Goal: Task Accomplishment & Management: Use online tool/utility

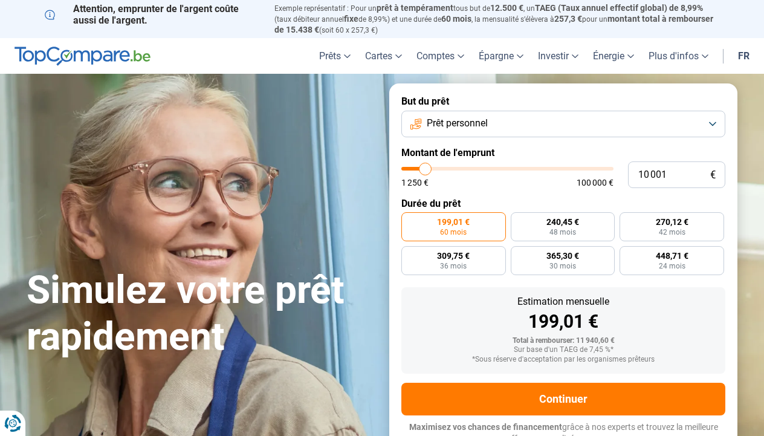
click at [645, 130] on button "Prêt personnel" at bounding box center [563, 124] width 324 height 27
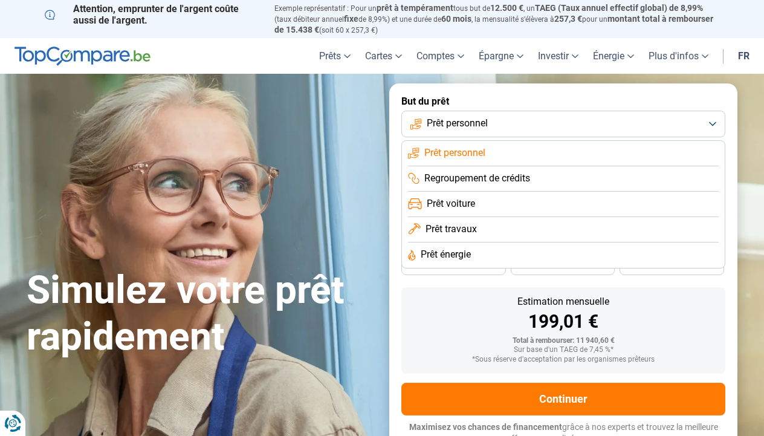
click at [471, 254] on span "Prêt énergie" at bounding box center [446, 254] width 50 height 13
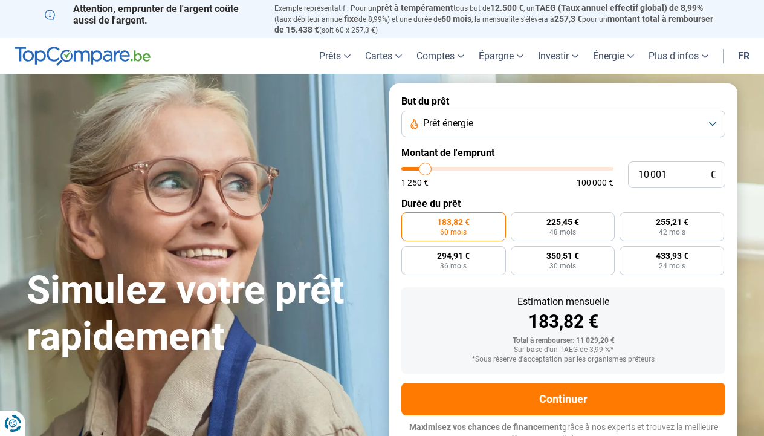
scroll to position [5, 0]
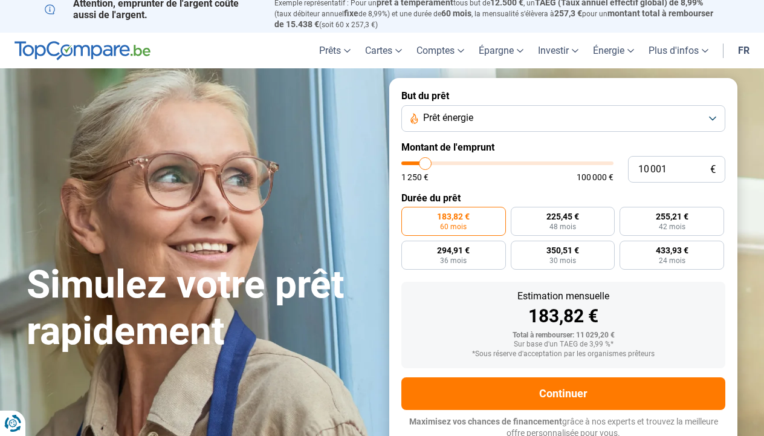
type input "9 750"
type input "9750"
type input "10 250"
type input "10250"
type input "10 750"
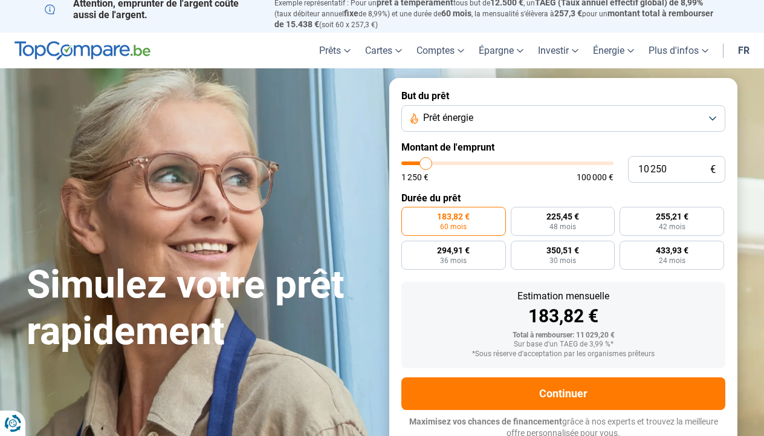
type input "10750"
type input "11 000"
type input "11000"
type input "11 750"
type input "11750"
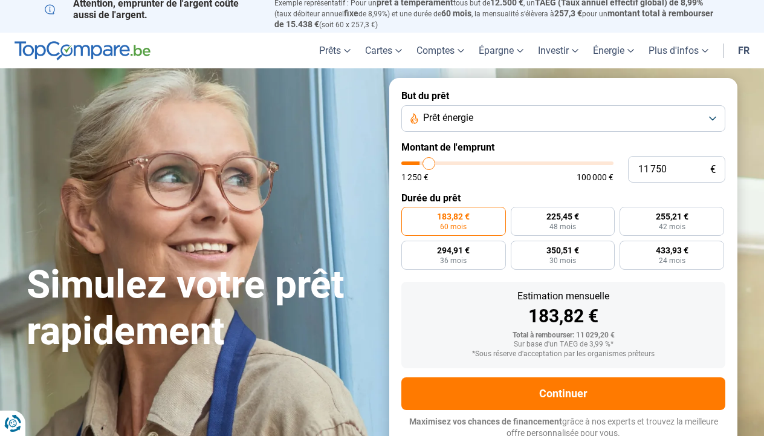
type input "12 000"
type input "12000"
type input "12 500"
type input "12500"
type input "13 250"
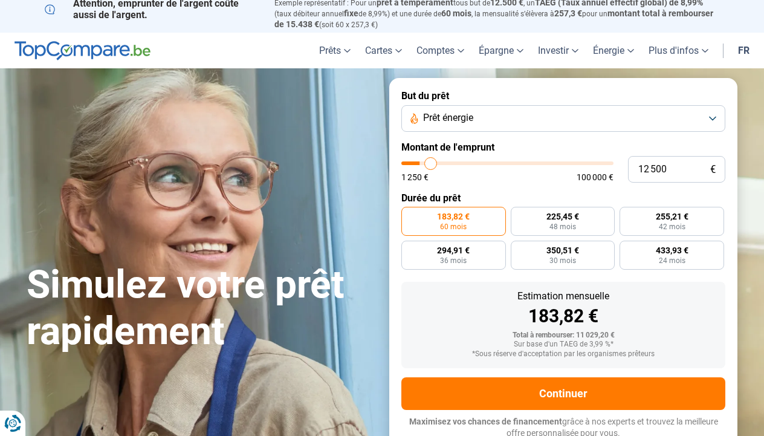
type input "13250"
type input "13 750"
type input "13750"
type input "14 250"
type input "14250"
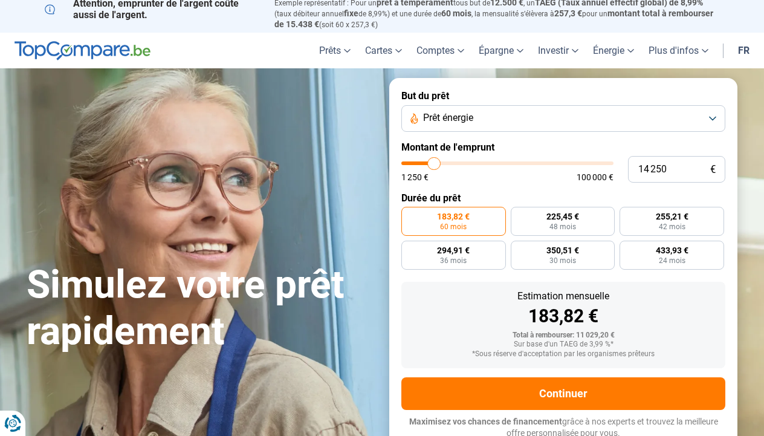
type input "15 000"
type input "15000"
type input "15 750"
type input "15750"
type input "17 000"
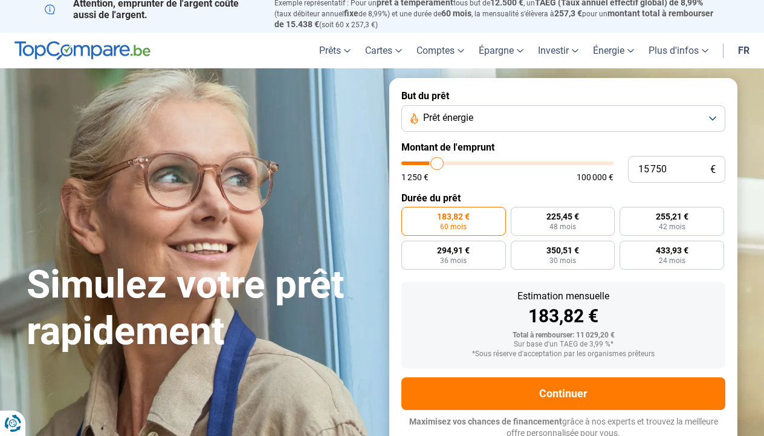
type input "17000"
type input "18 000"
type input "18000"
type input "18 750"
type input "18750"
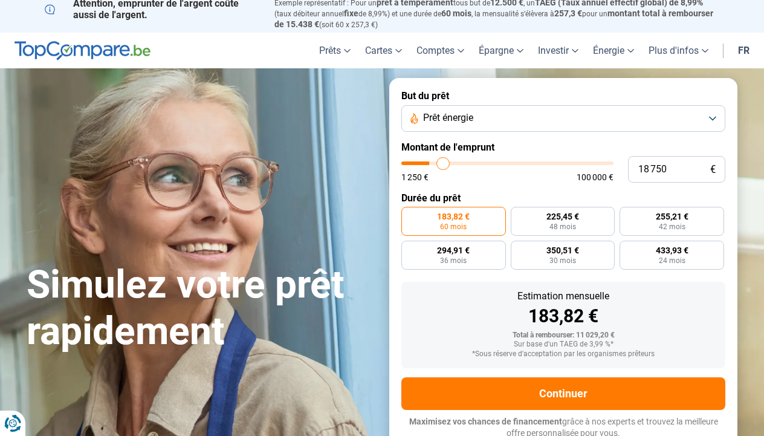
type input "19 750"
type input "19750"
type input "21 000"
type input "21000"
type input "22 000"
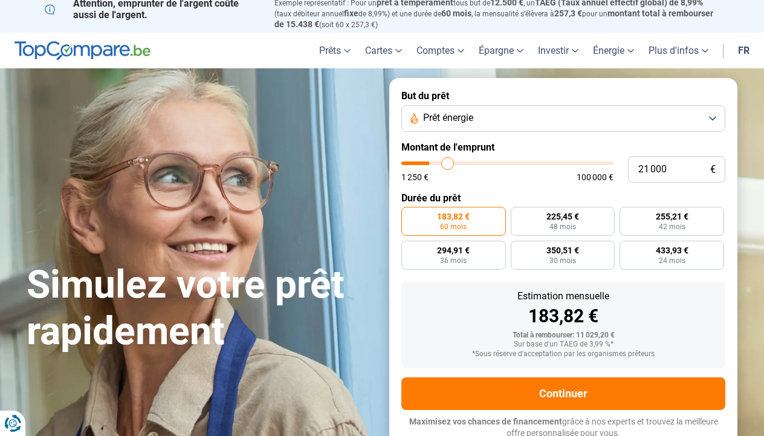
type input "22000"
type input "23 000"
type input "23000"
type input "24 000"
type input "24000"
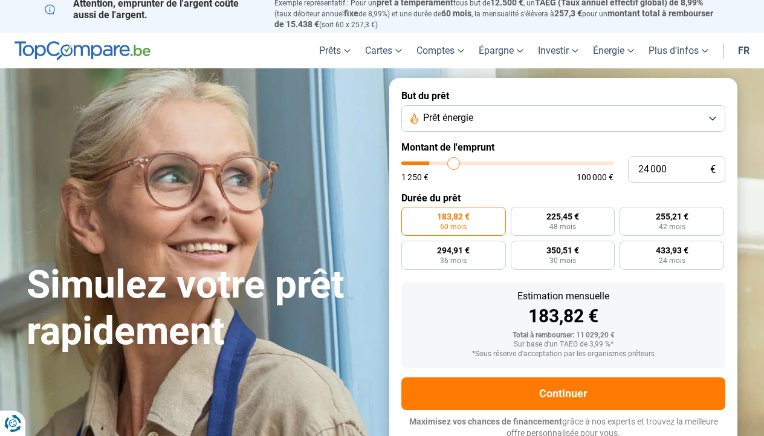
type input "25 000"
type input "25000"
type input "25 750"
type input "25750"
type input "26 750"
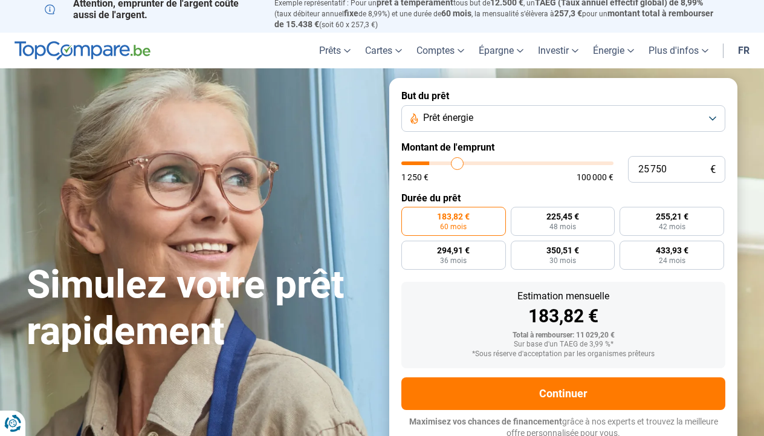
type input "26750"
type input "27 250"
type input "27250"
type input "28 250"
type input "28250"
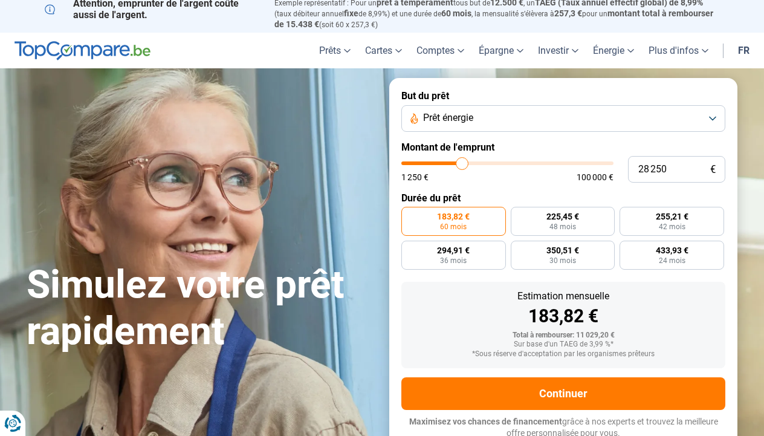
type input "29 000"
type input "29000"
type input "29 750"
type input "29750"
type input "30 500"
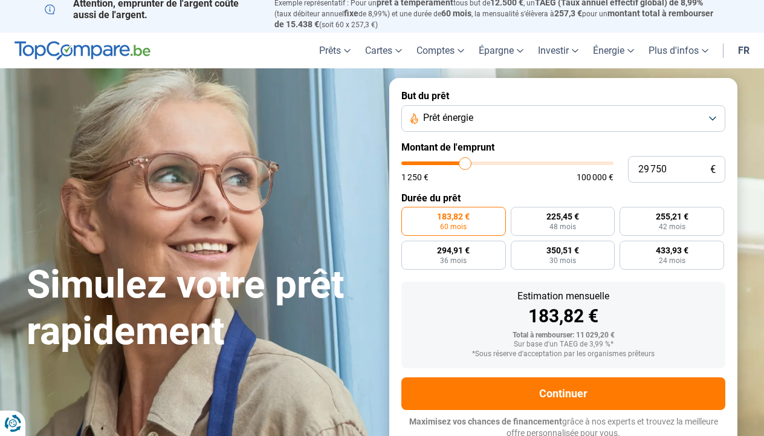
type input "30500"
type input "31 500"
type input "31500"
type input "32 500"
type input "32500"
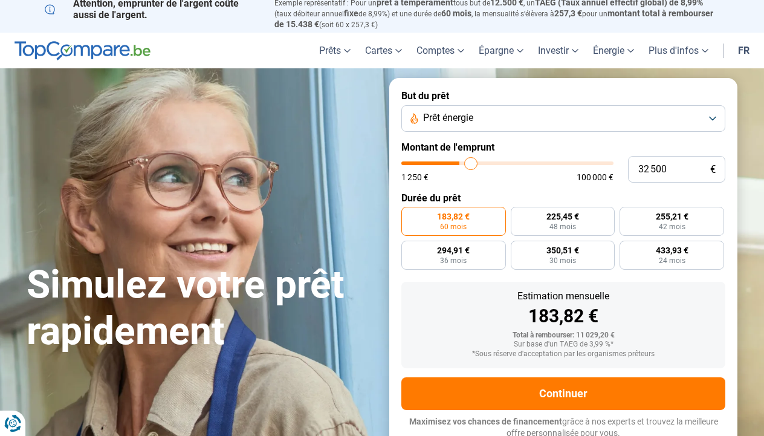
type input "33 250"
type input "33250"
type input "34 250"
type input "34250"
type input "35 000"
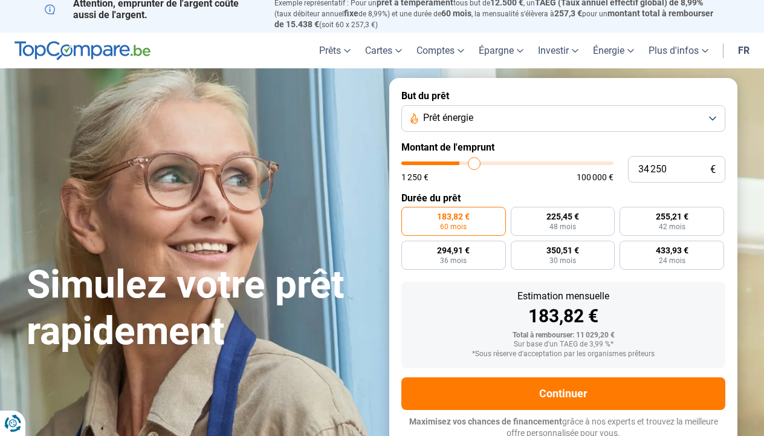
type input "35000"
type input "35 750"
type input "35750"
type input "36 500"
type input "36500"
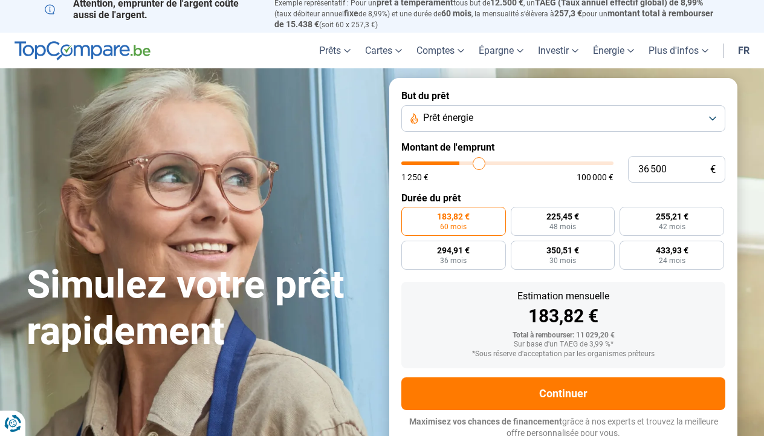
type input "37 000"
type input "37000"
type input "37 500"
type input "37500"
type input "37 750"
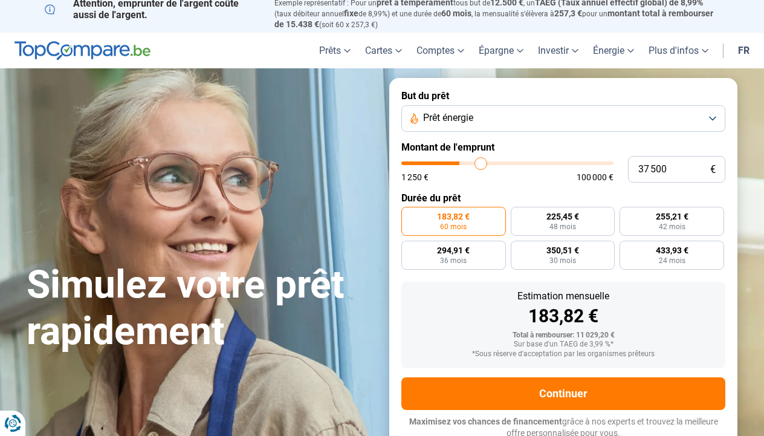
type input "37750"
type input "38 000"
type input "38000"
type input "38 500"
type input "38500"
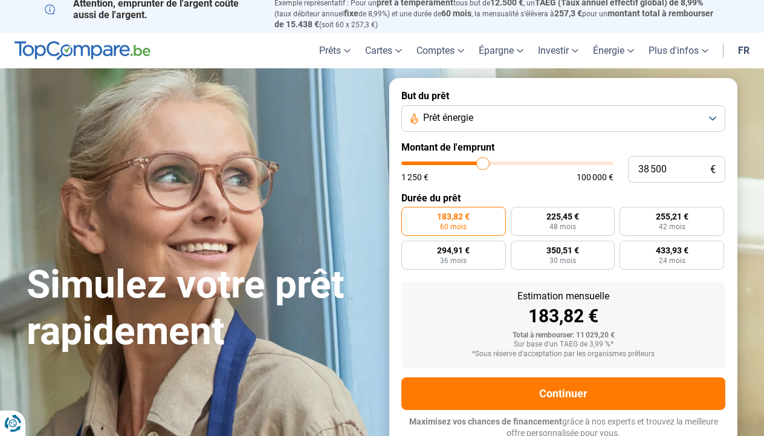
type input "38 750"
type input "38750"
type input "39 000"
type input "39000"
type input "39 250"
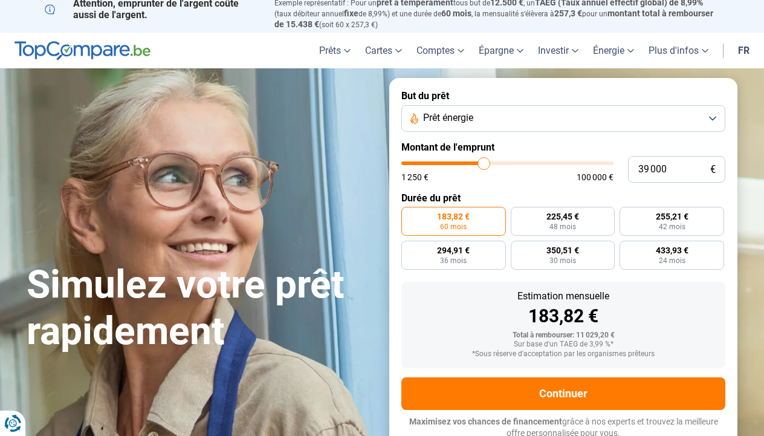
type input "39250"
type input "39 500"
type input "39500"
type input "40 000"
type input "40000"
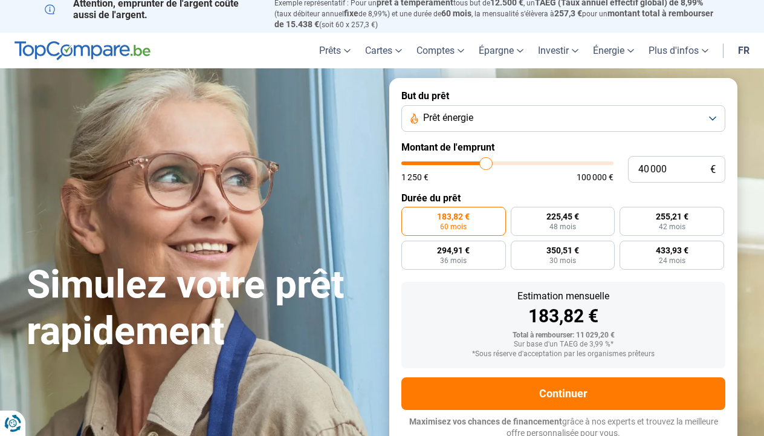
type input "40 250"
type input "40250"
type input "40 750"
type input "40750"
type input "41 000"
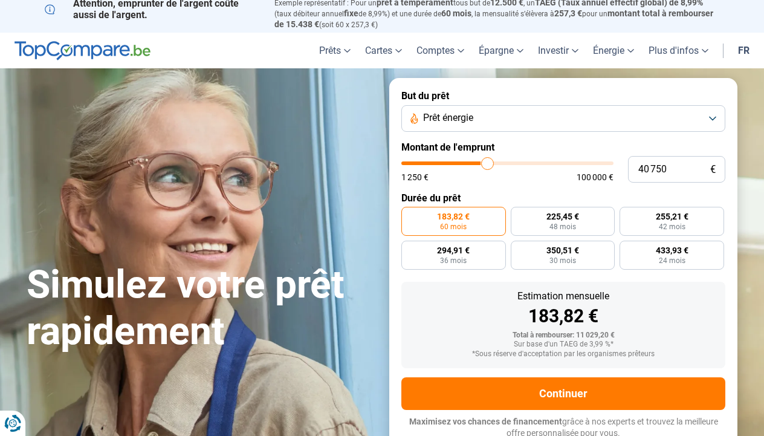
type input "41000"
type input "41 750"
type input "41750"
type input "42 250"
type input "42250"
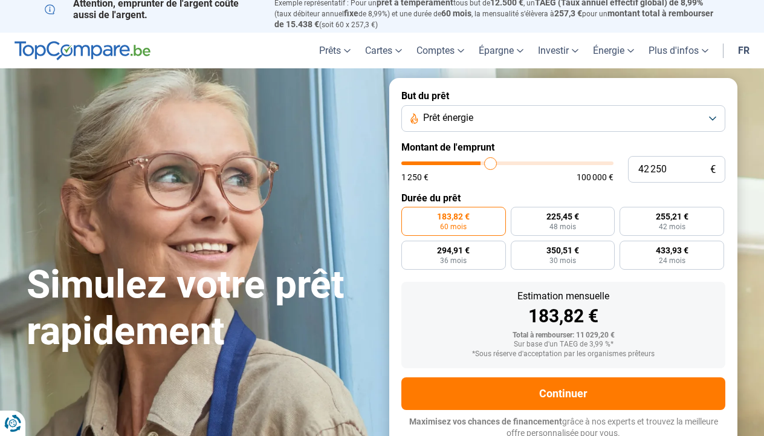
type input "43 000"
type input "43000"
type input "43 500"
type input "43500"
type input "44 250"
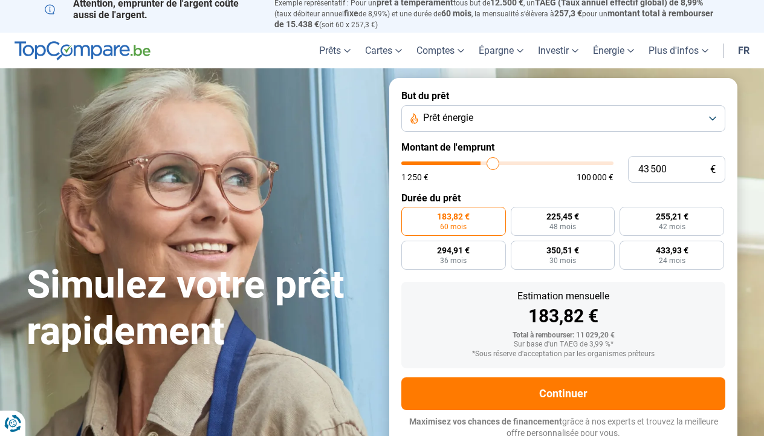
type input "44250"
type input "44 750"
type input "44750"
type input "45 000"
type input "45000"
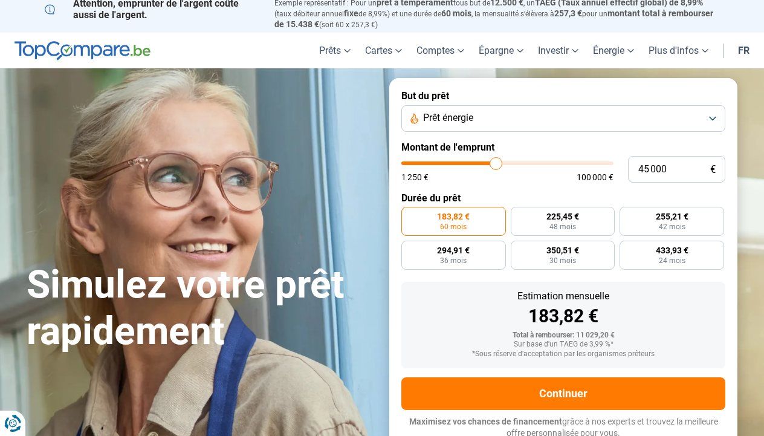
type input "45 250"
type input "45250"
type input "46 000"
type input "46000"
type input "46 250"
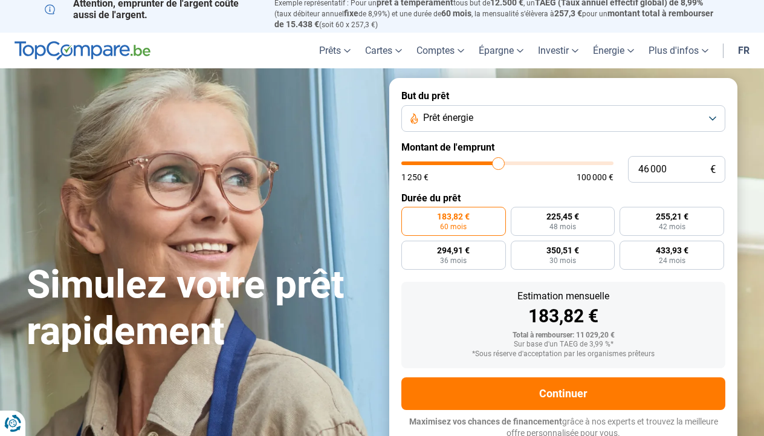
type input "46250"
type input "46 500"
type input "46500"
type input "46 250"
type input "46250"
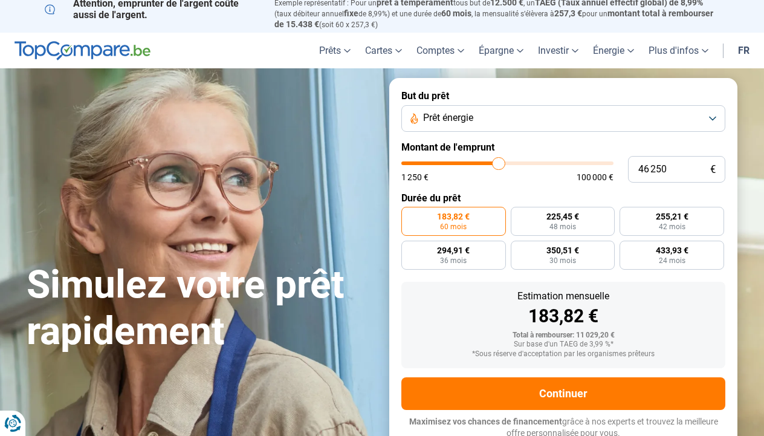
type input "46 000"
type input "46000"
type input "45 750"
drag, startPoint x: 425, startPoint y: 164, endPoint x: 497, endPoint y: 170, distance: 72.2
type input "45750"
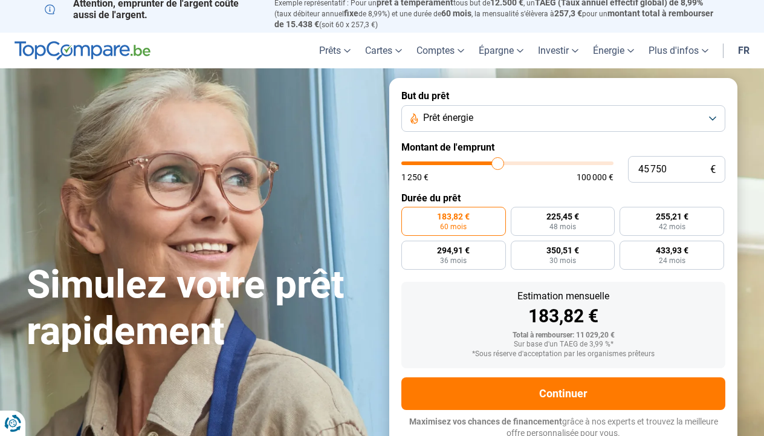
click at [497, 170] on div "1 250 € 100 000 €" at bounding box center [507, 171] width 212 height 20
radio input "false"
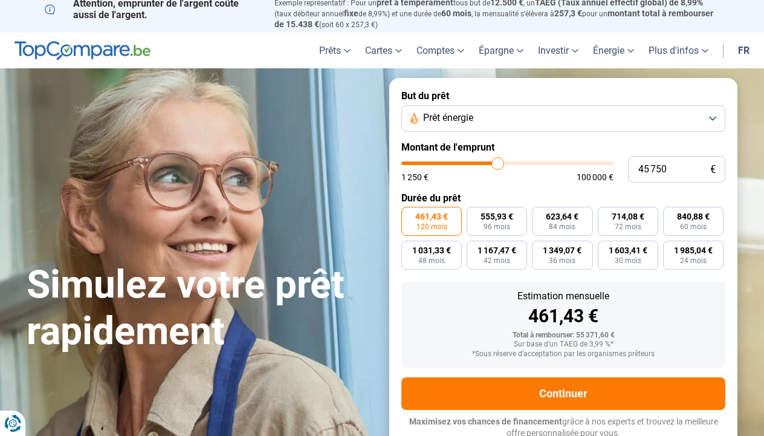
drag, startPoint x: 497, startPoint y: 170, endPoint x: 471, endPoint y: 170, distance: 26.0
click at [471, 170] on div "1 250 € 100 000 €" at bounding box center [507, 171] width 212 height 20
type input "46 500"
type input "46500"
type input "46 250"
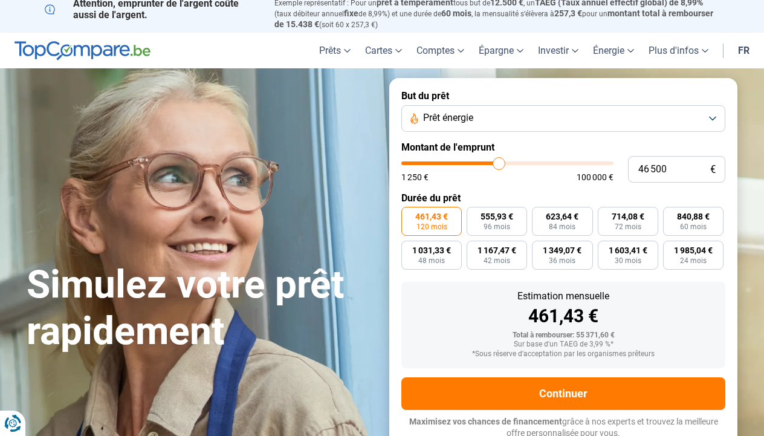
type input "46250"
type input "46 000"
type input "46000"
type input "45 750"
type input "45750"
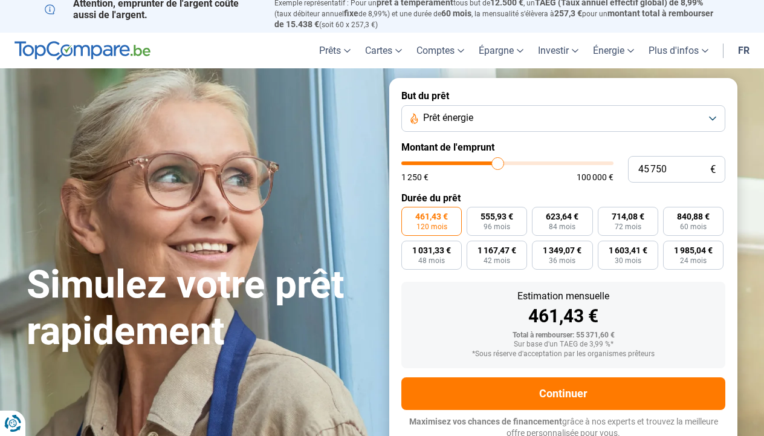
type input "45 000"
type input "45000"
type input "44 500"
type input "44500"
type input "43 750"
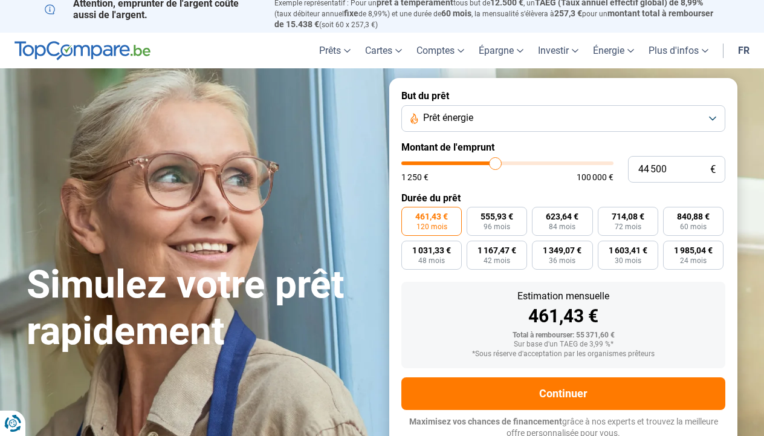
type input "43750"
type input "43 000"
type input "43000"
type input "42 250"
type input "42250"
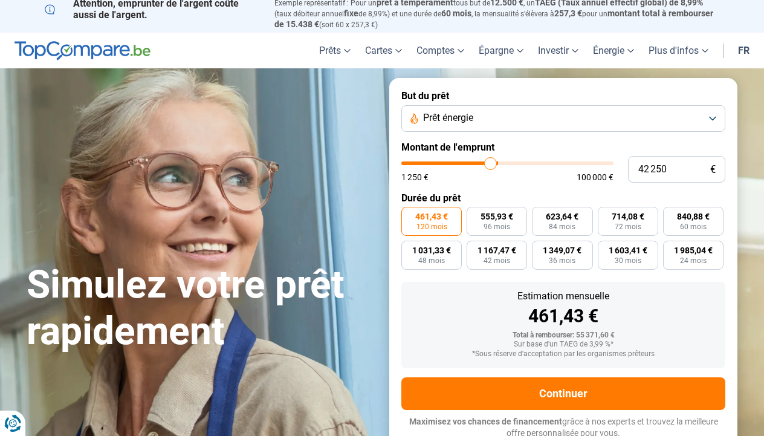
type input "41 750"
type input "41750"
type input "41 000"
type input "41000"
type input "40 750"
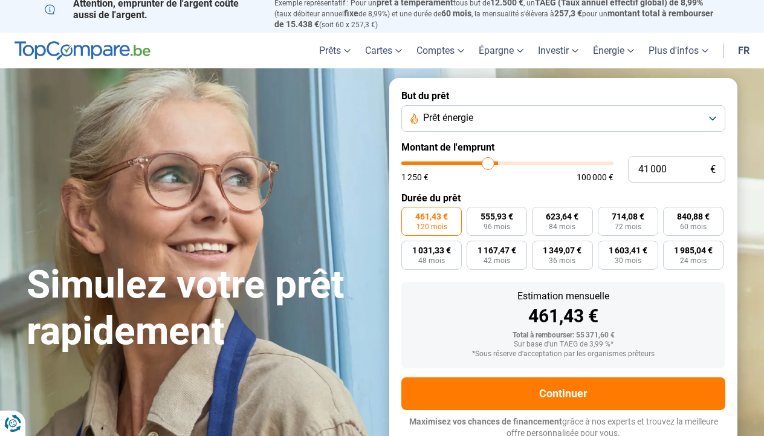
type input "40750"
type input "40 250"
type input "40250"
type input "40 000"
type input "40000"
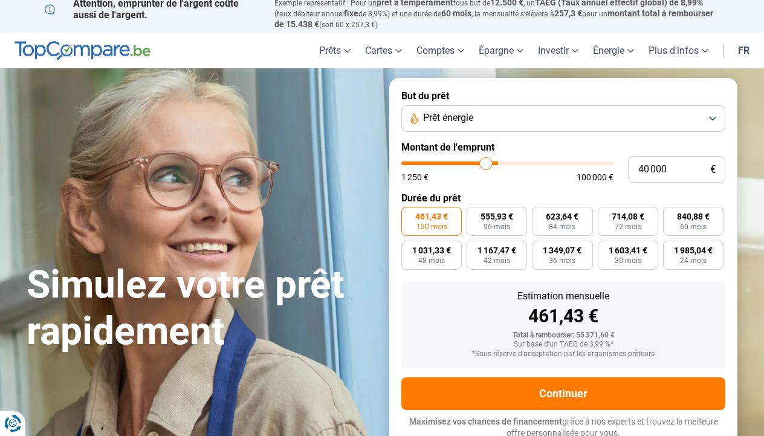
type input "39 250"
type input "39250"
type input "39 000"
type input "39000"
type input "38 750"
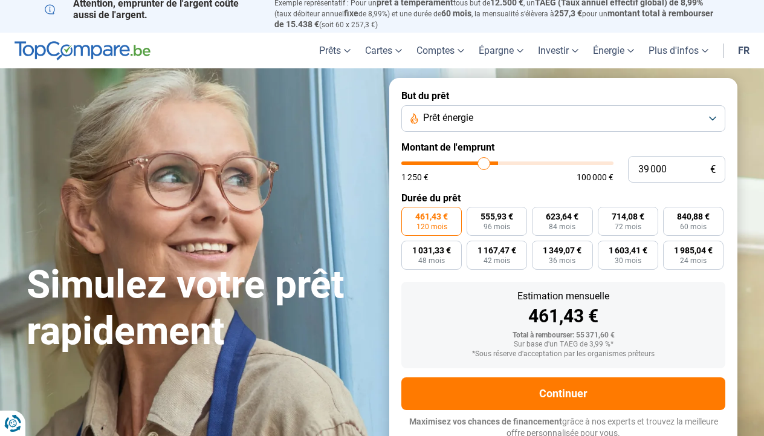
type input "38750"
type input "38 500"
type input "38500"
type input "38 000"
type input "38000"
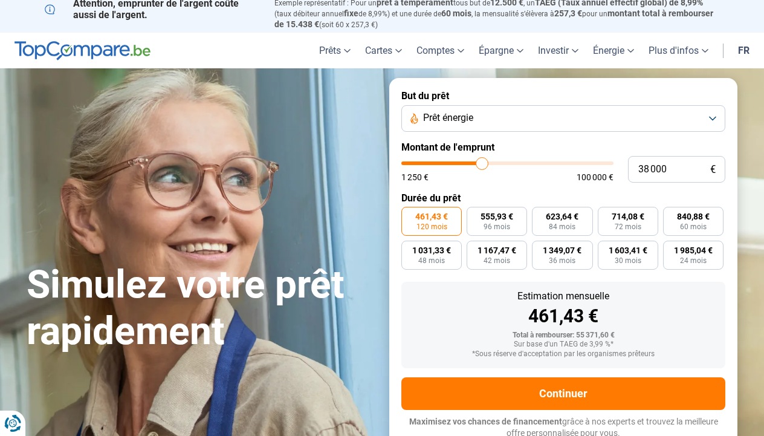
type input "37 750"
type input "37750"
type input "37 500"
type input "37500"
type input "37 250"
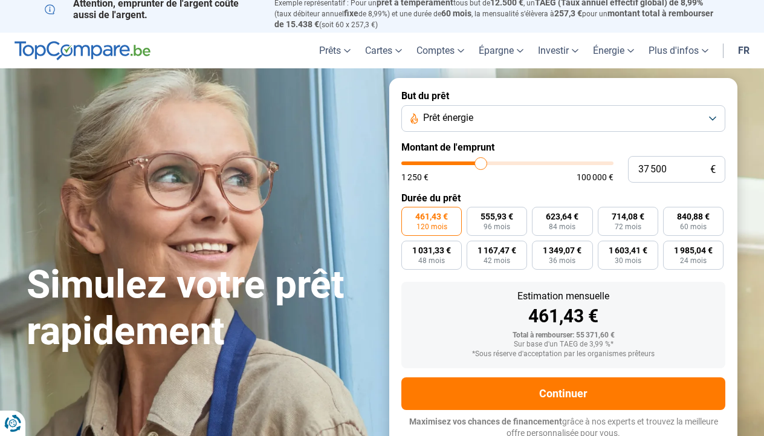
type input "37250"
type input "37 000"
type input "37000"
type input "36 500"
type input "36500"
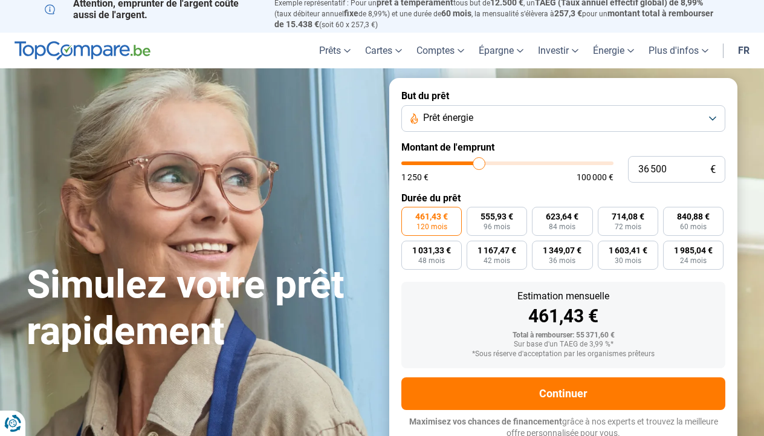
type input "36 250"
type input "36250"
type input "36 000"
type input "36000"
type input "35 750"
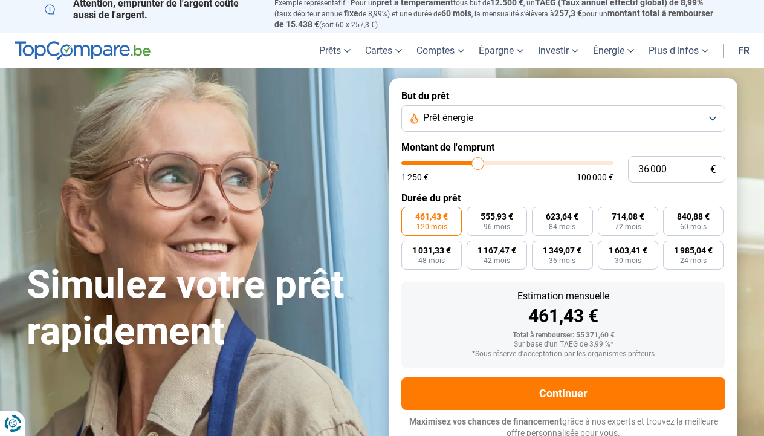
type input "35750"
type input "35 500"
type input "35500"
type input "35 000"
type input "35000"
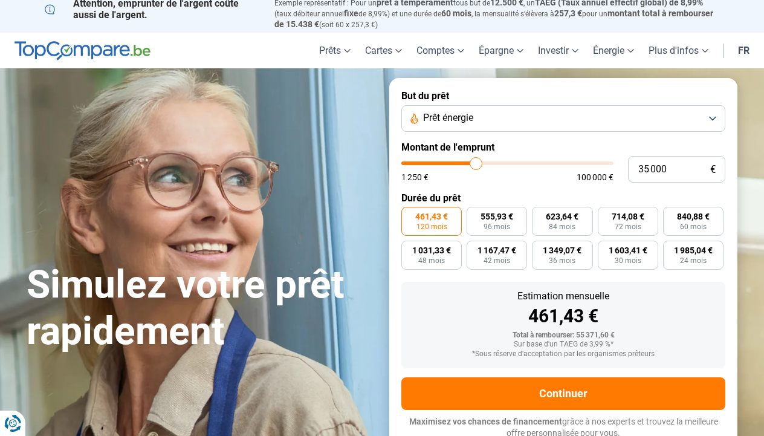
type input "34 750"
type input "34750"
type input "34 500"
type input "34500"
type input "34 250"
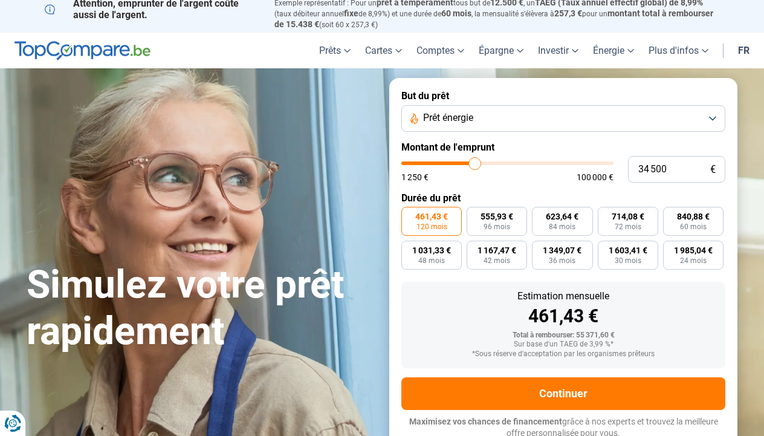
type input "34250"
type input "34 000"
type input "34000"
type input "33 500"
type input "33500"
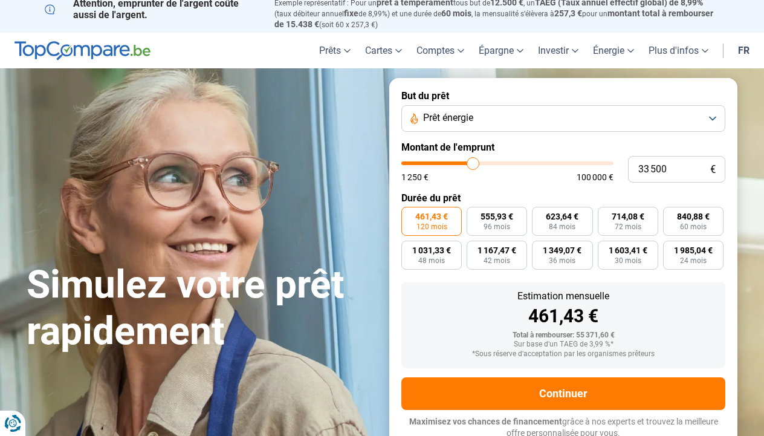
type input "33 250"
type input "33250"
type input "33 000"
type input "33000"
type input "32 750"
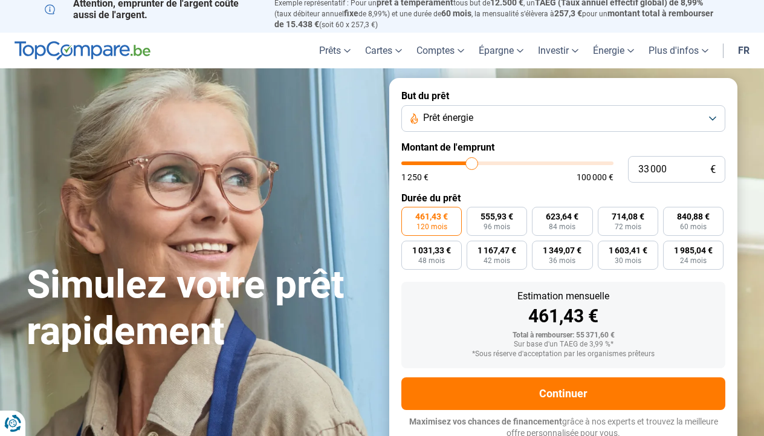
type input "32750"
type input "32 500"
drag, startPoint x: 499, startPoint y: 164, endPoint x: 438, endPoint y: 168, distance: 61.1
click at [438, 165] on input "range" at bounding box center [507, 163] width 212 height 4
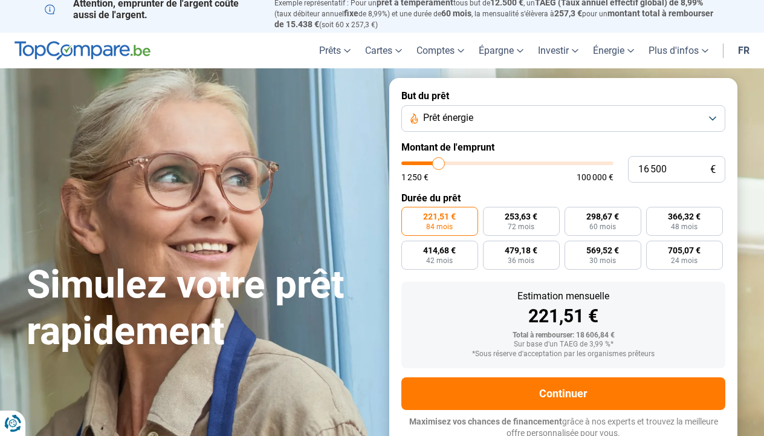
click at [439, 165] on input "range" at bounding box center [507, 163] width 212 height 4
click at [686, 169] on input "16 500" at bounding box center [676, 169] width 97 height 27
click at [595, 120] on button "Prêt énergie" at bounding box center [563, 118] width 324 height 27
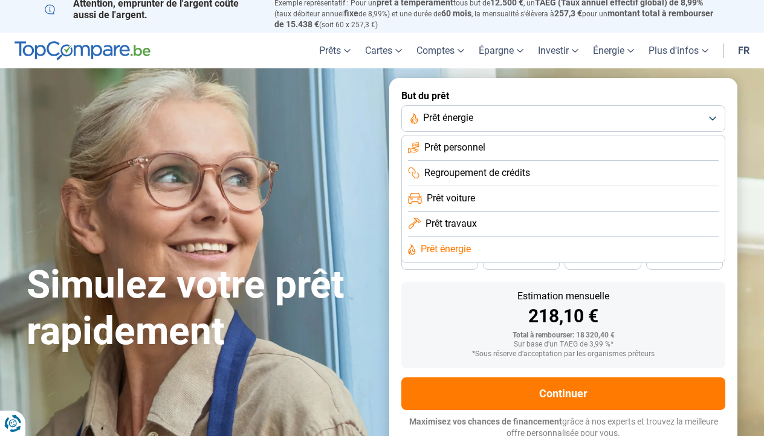
click at [526, 143] on li "Prêt personnel" at bounding box center [563, 147] width 311 height 25
